Goal: Find specific page/section: Find specific page/section

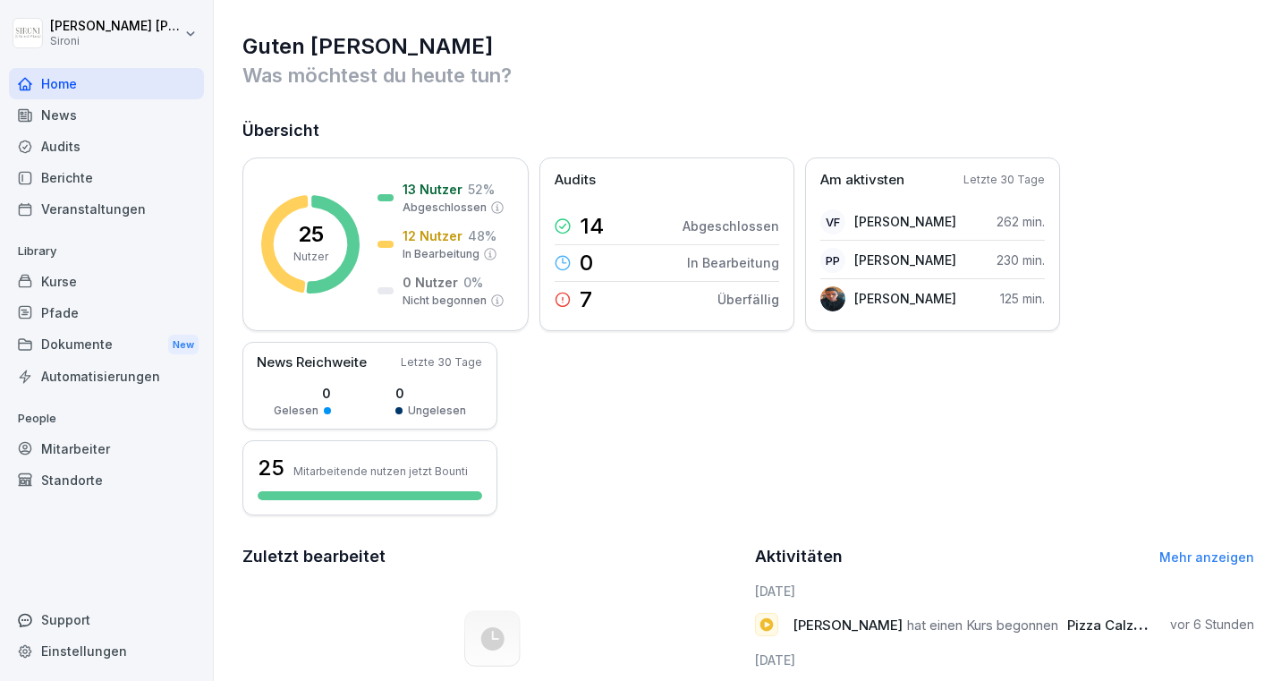
click at [114, 184] on div "Berichte" at bounding box center [106, 177] width 195 height 31
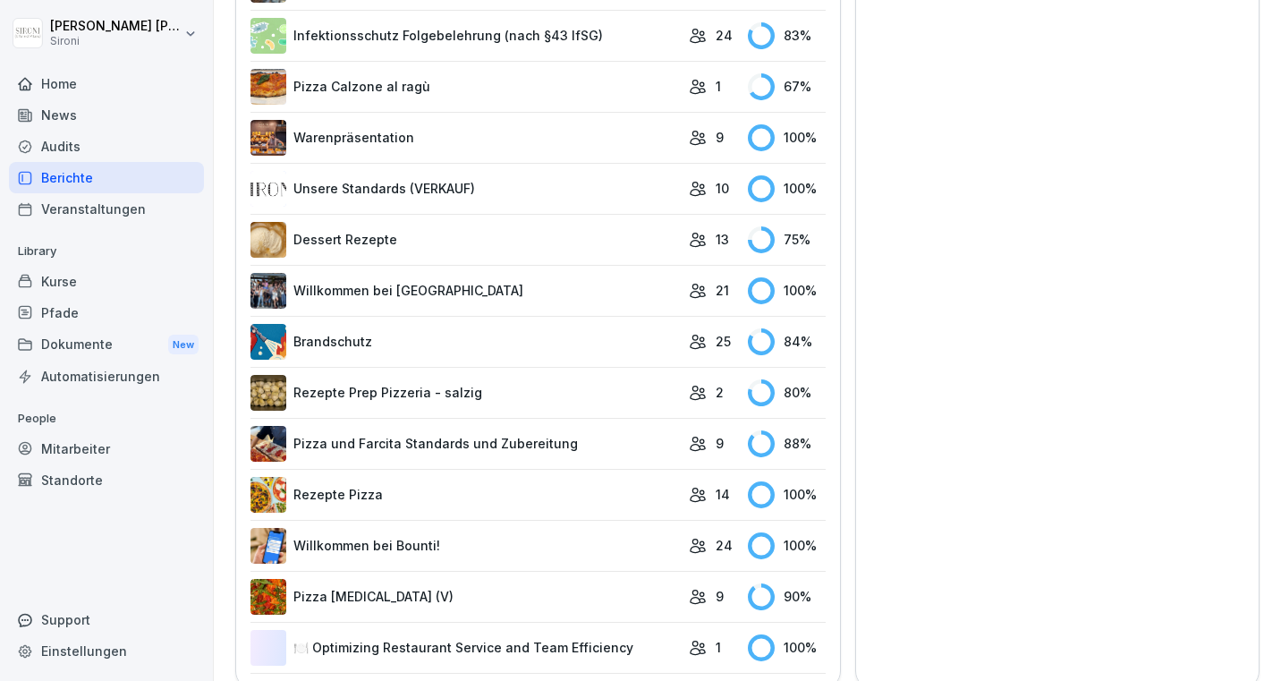
scroll to position [1264, 0]
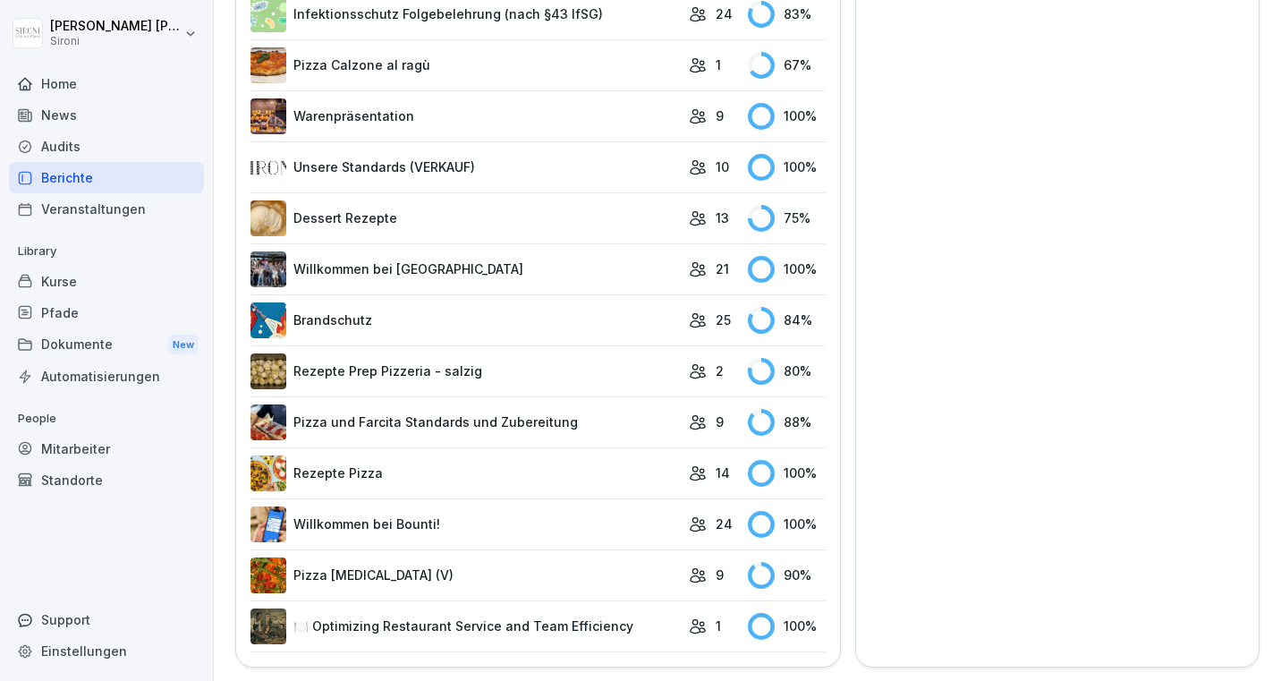
click at [485, 578] on link "Pizza [MEDICAL_DATA] (V)" at bounding box center [464, 575] width 429 height 36
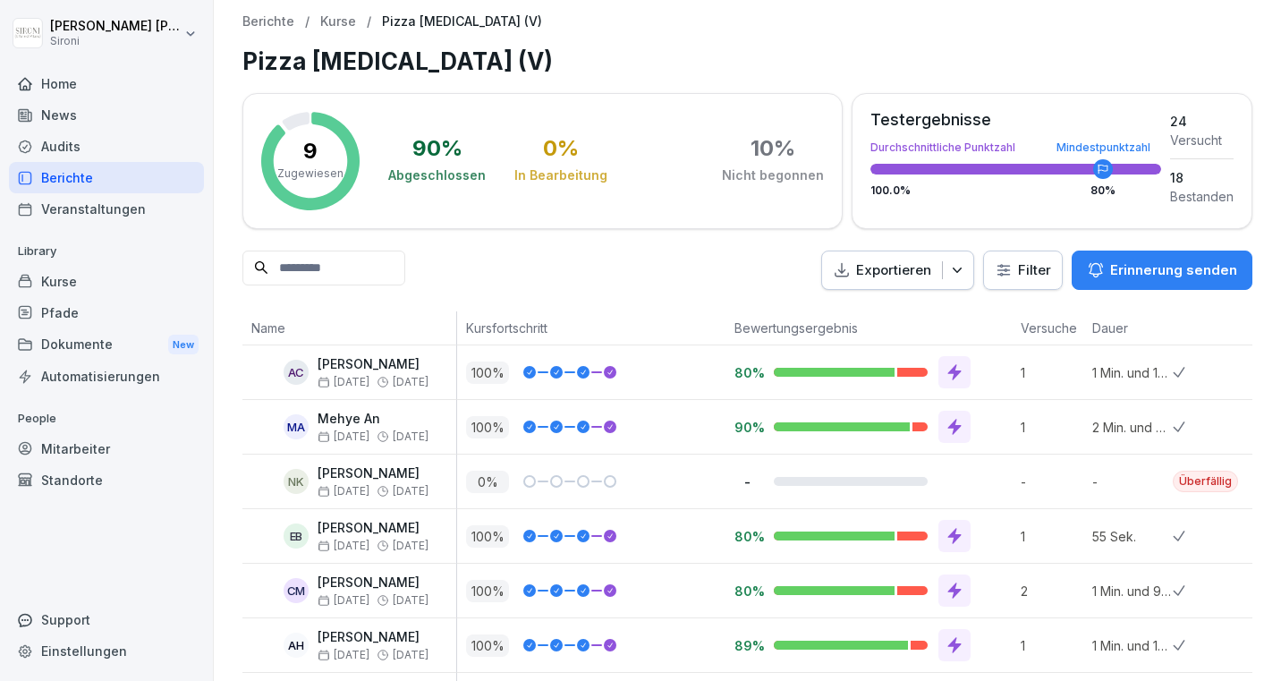
click at [121, 143] on div "Audits" at bounding box center [106, 146] width 195 height 31
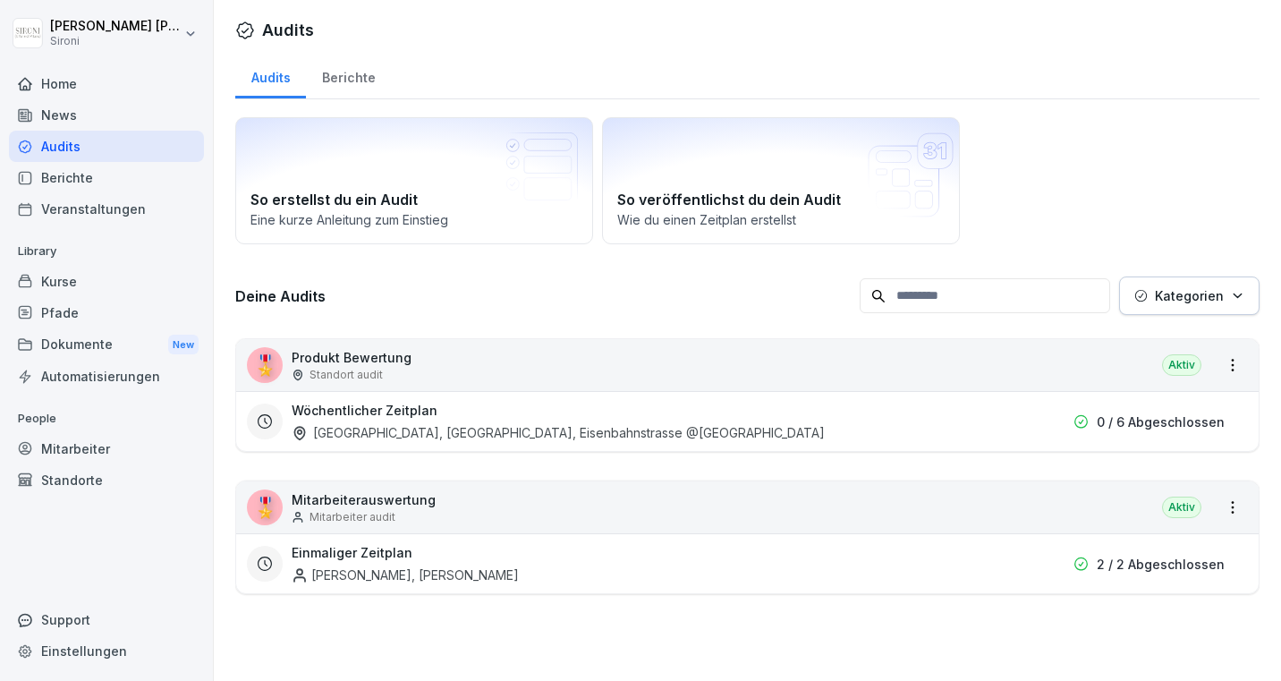
click at [416, 362] on div "🎖️ Produkt Bewertung Standort audit Aktiv" at bounding box center [747, 365] width 1022 height 52
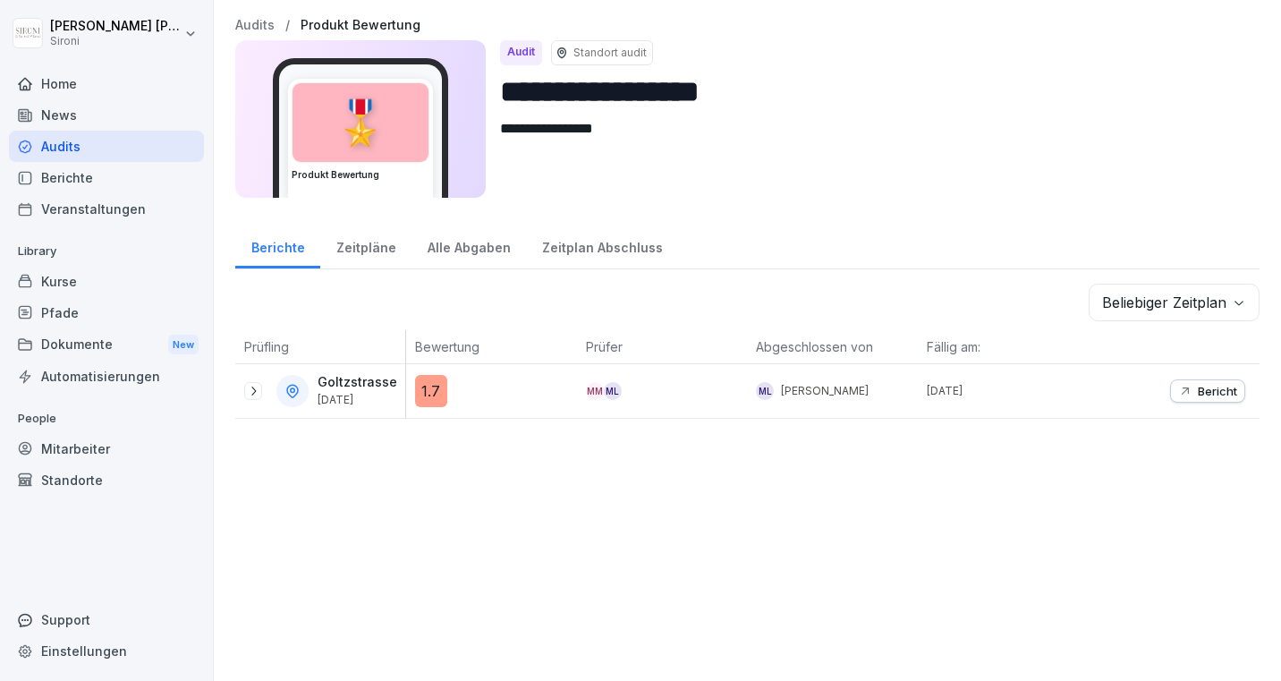
click at [126, 142] on div "Audits" at bounding box center [106, 146] width 195 height 31
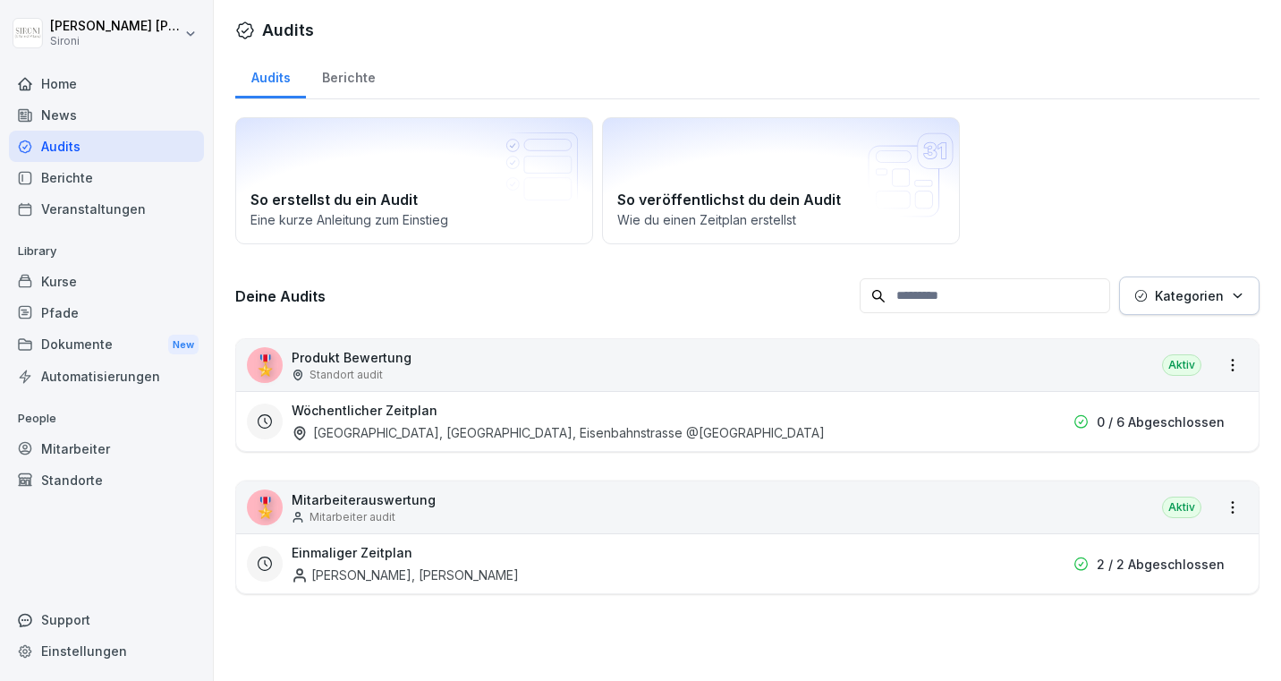
click at [458, 416] on div "Wöchentlicher Zeitplan [GEOGRAPHIC_DATA], [GEOGRAPHIC_DATA], Eisenbahnstrasse @…" at bounding box center [646, 421] width 709 height 41
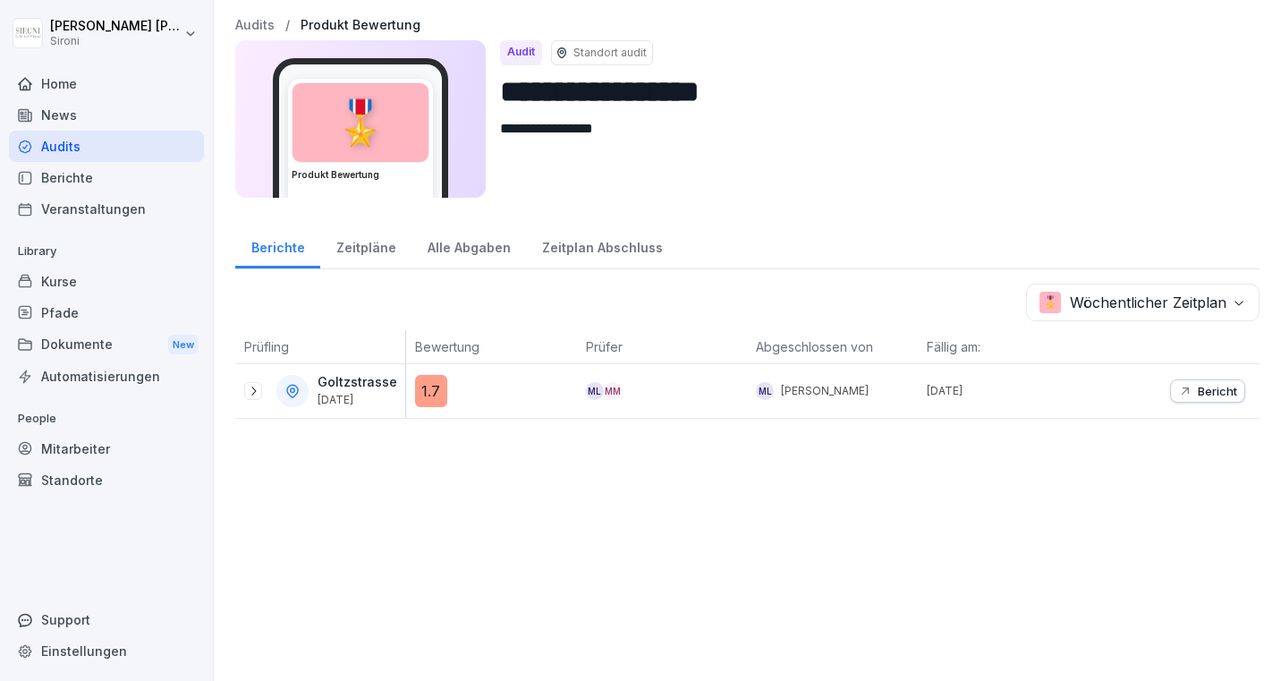
click at [86, 174] on div "Berichte" at bounding box center [106, 177] width 195 height 31
